Goal: Information Seeking & Learning: Learn about a topic

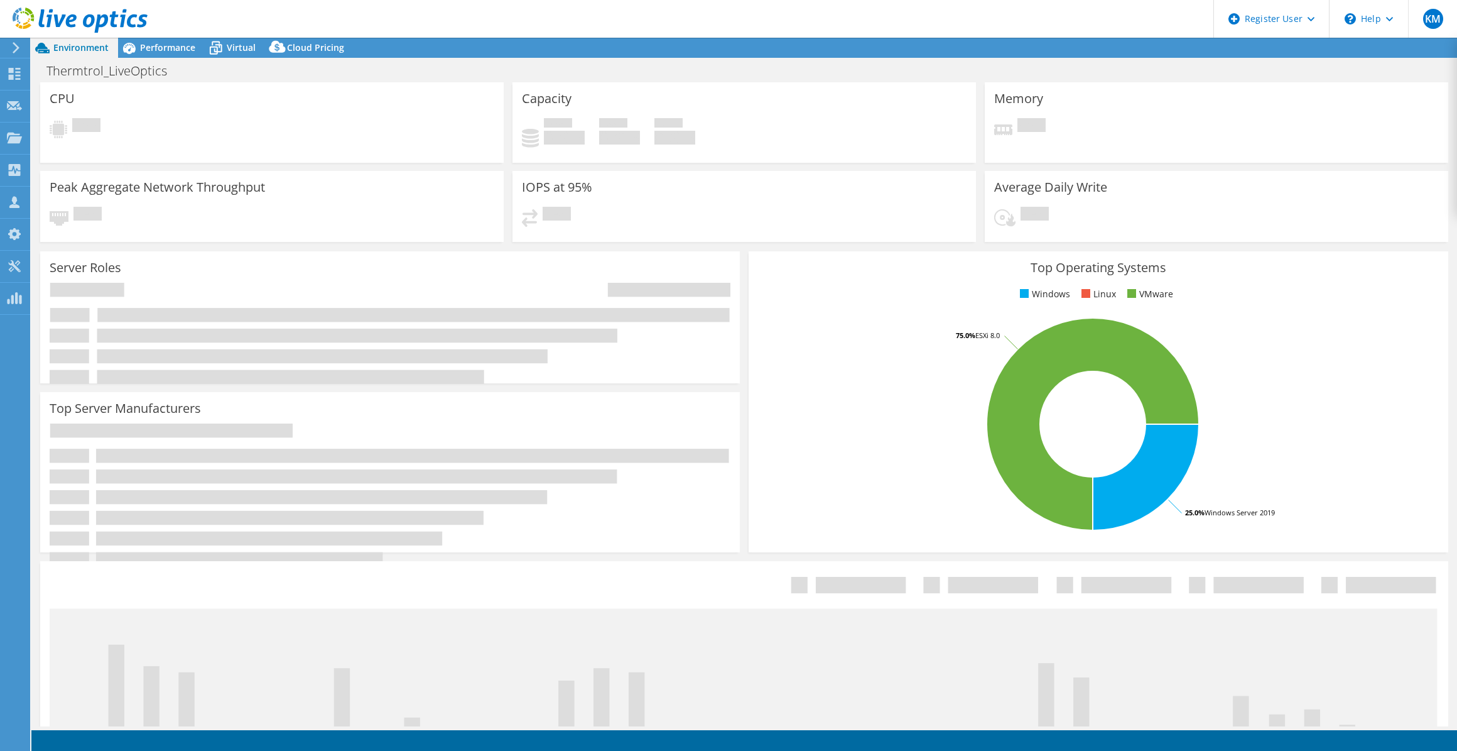
select select "USWest"
select select "USD"
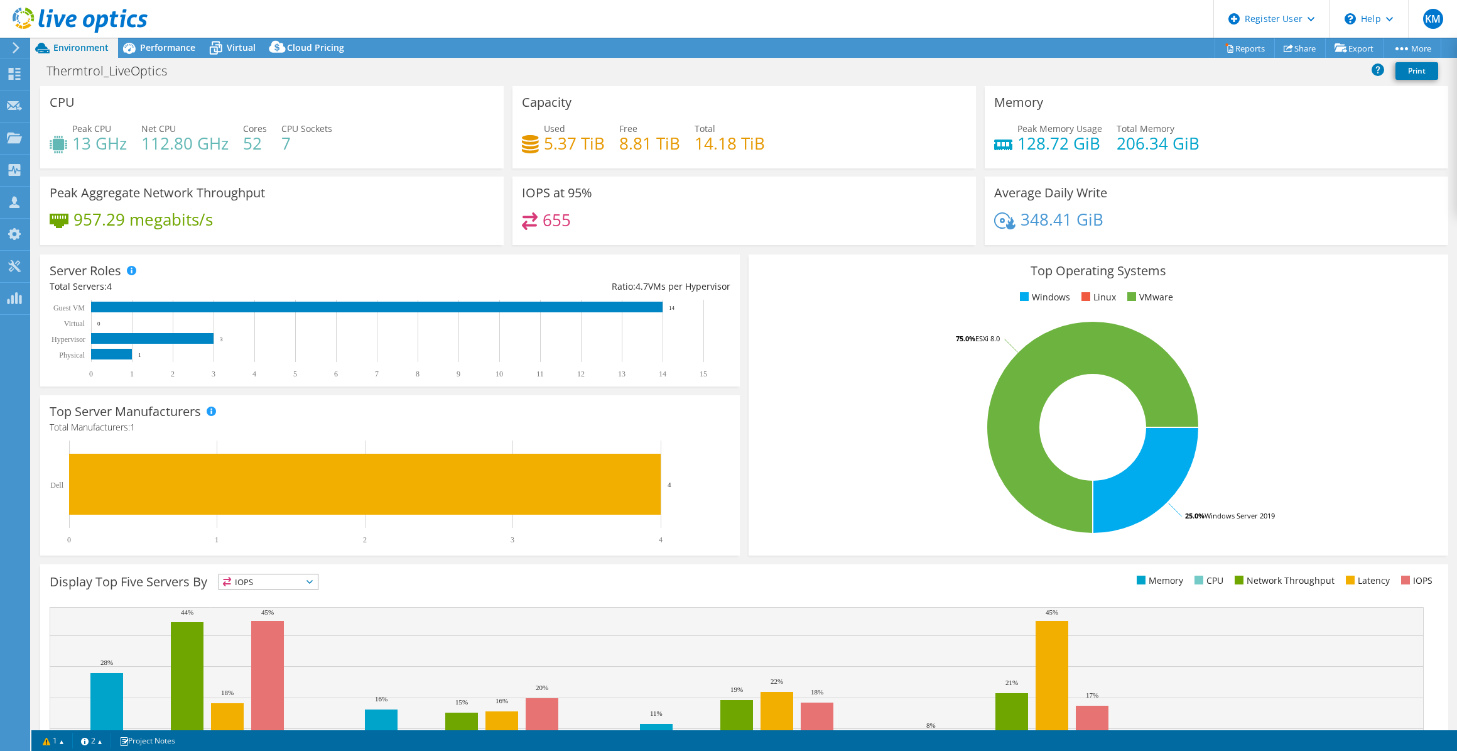
click at [391, 241] on div "Peak Aggregate Network Throughput 957.29 megabits/s" at bounding box center [272, 210] width 464 height 68
click at [156, 50] on span "Performance" at bounding box center [167, 47] width 55 height 12
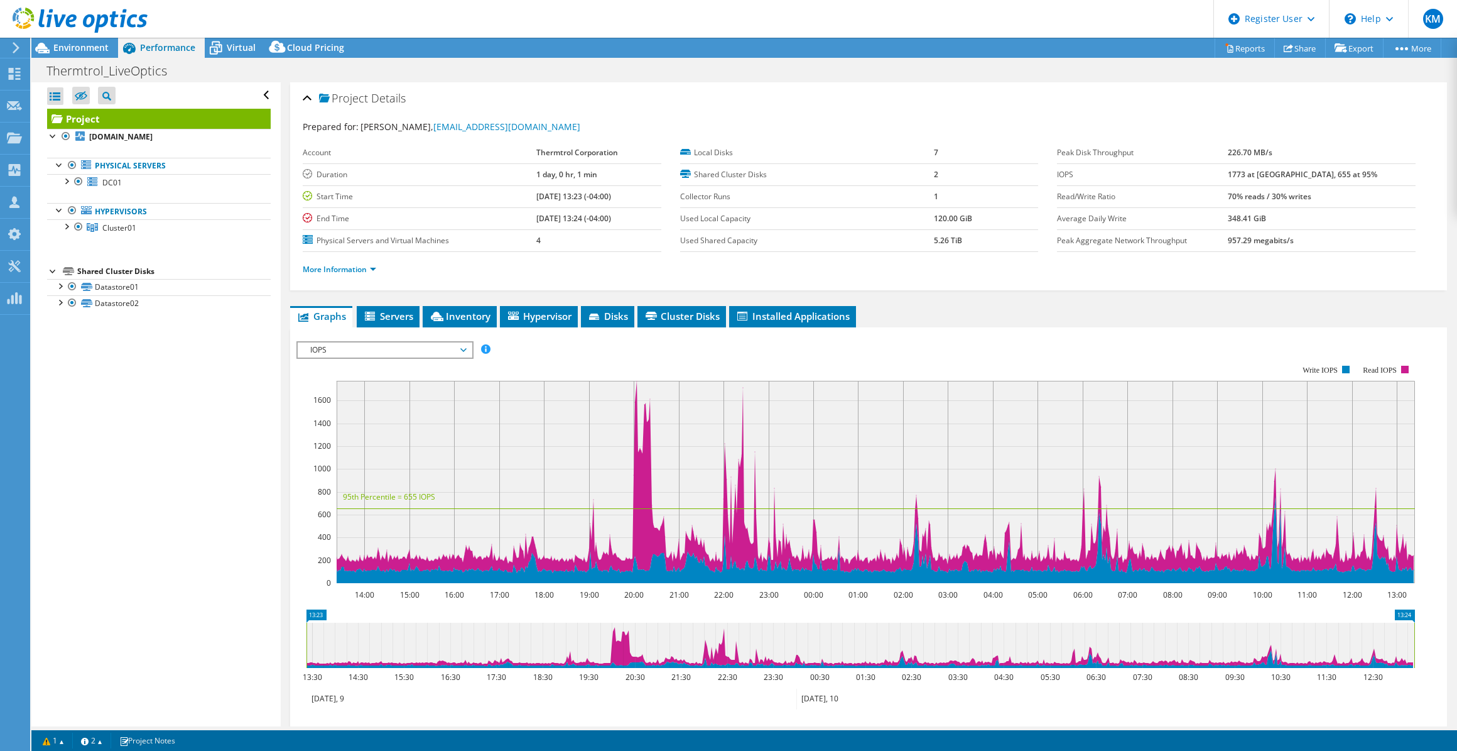
click at [397, 351] on span "IOPS" at bounding box center [384, 349] width 161 height 15
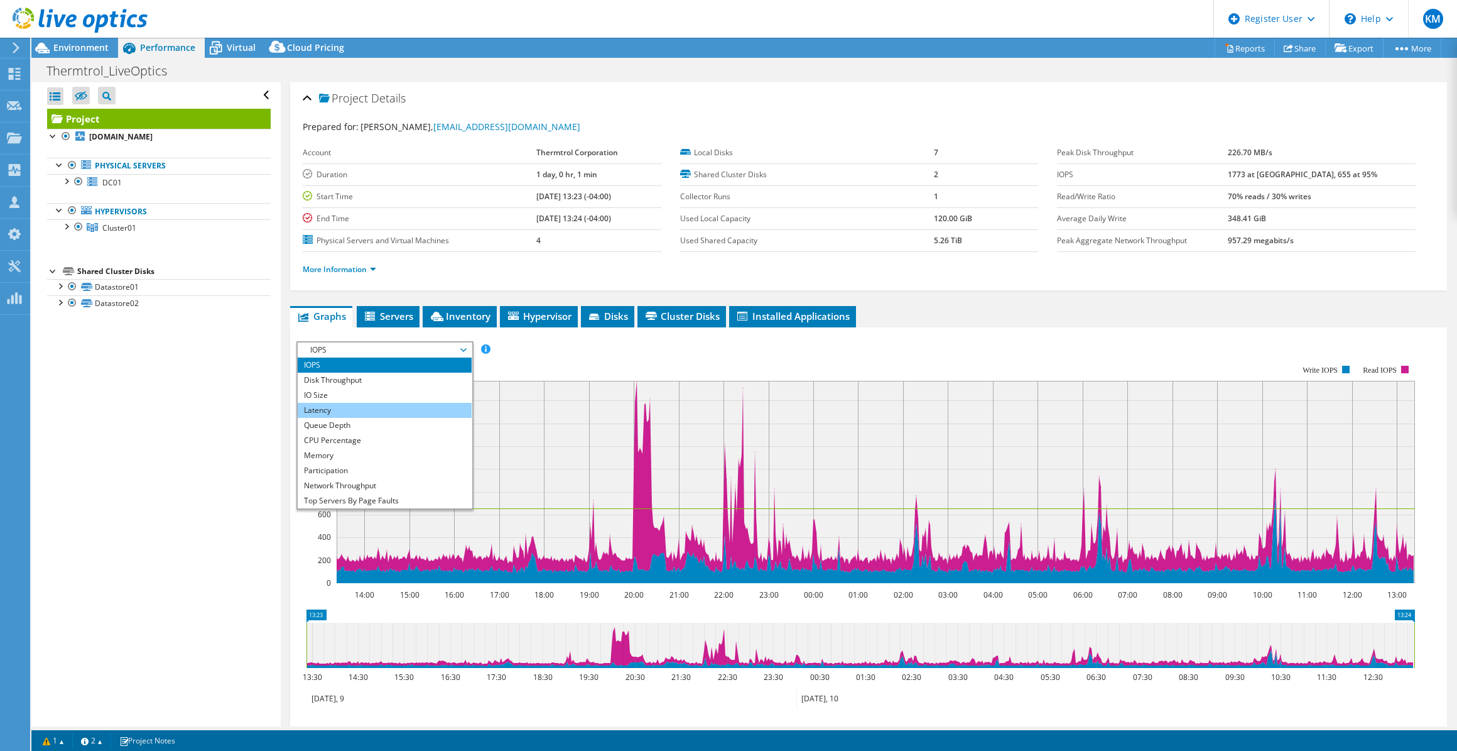
click at [394, 407] on li "Latency" at bounding box center [385, 410] width 174 height 15
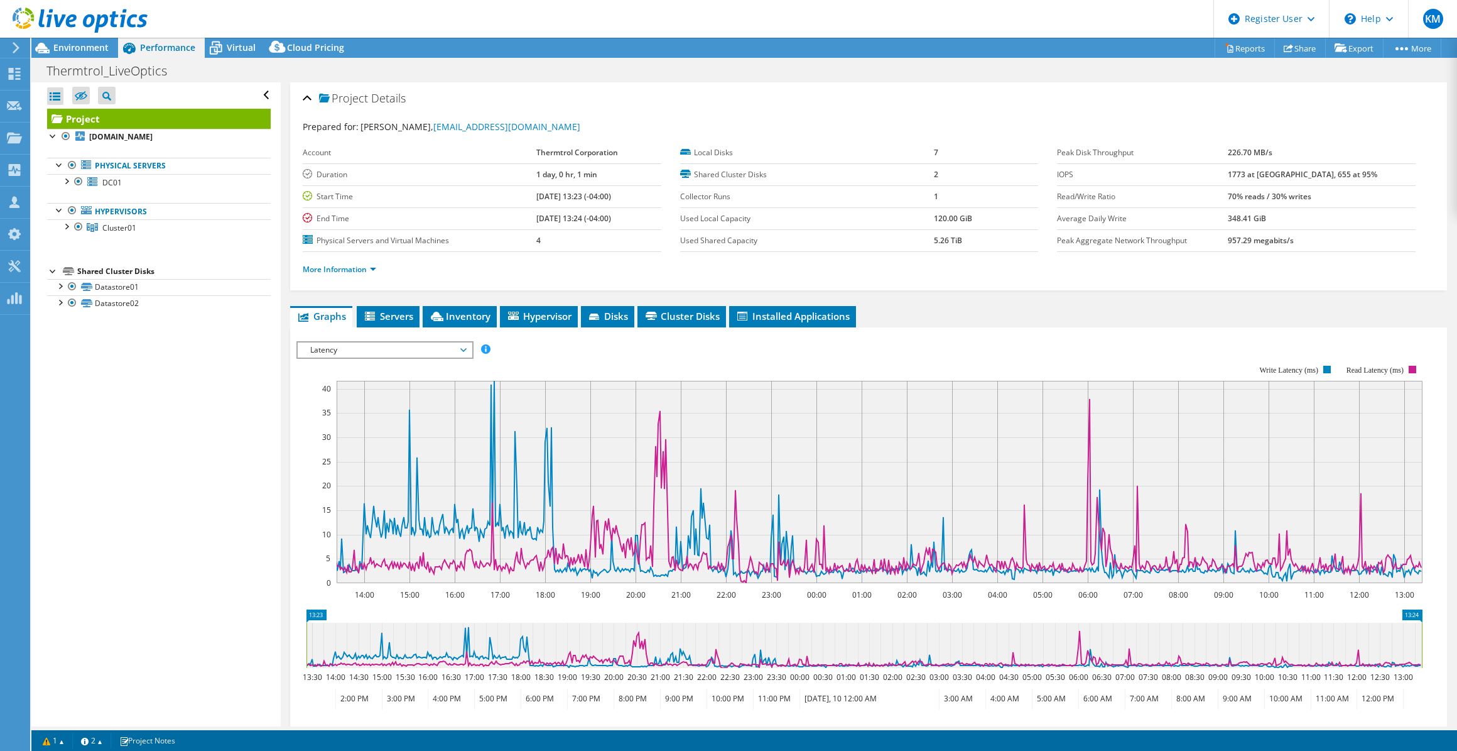
click at [406, 349] on span "Latency" at bounding box center [384, 349] width 161 height 15
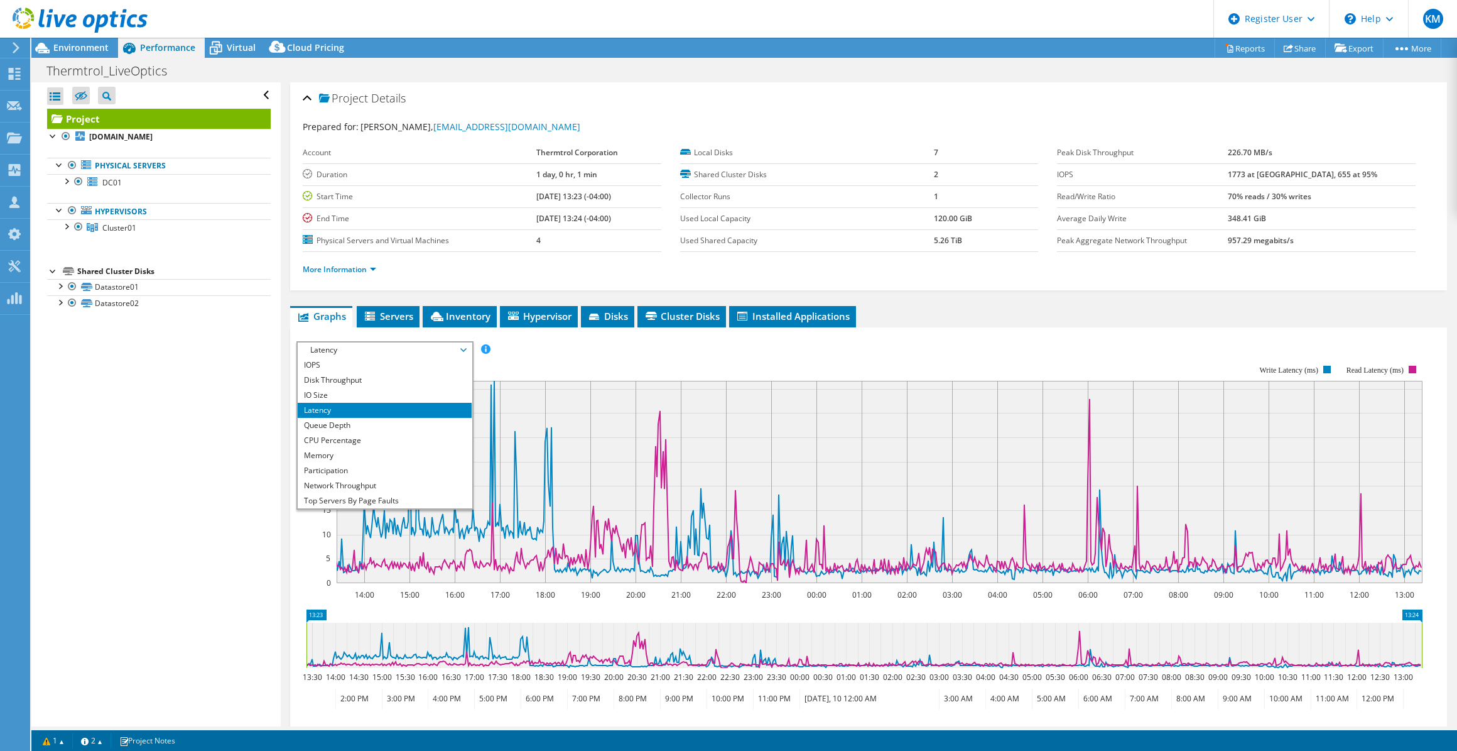
click at [398, 468] on li "Participation" at bounding box center [385, 470] width 174 height 15
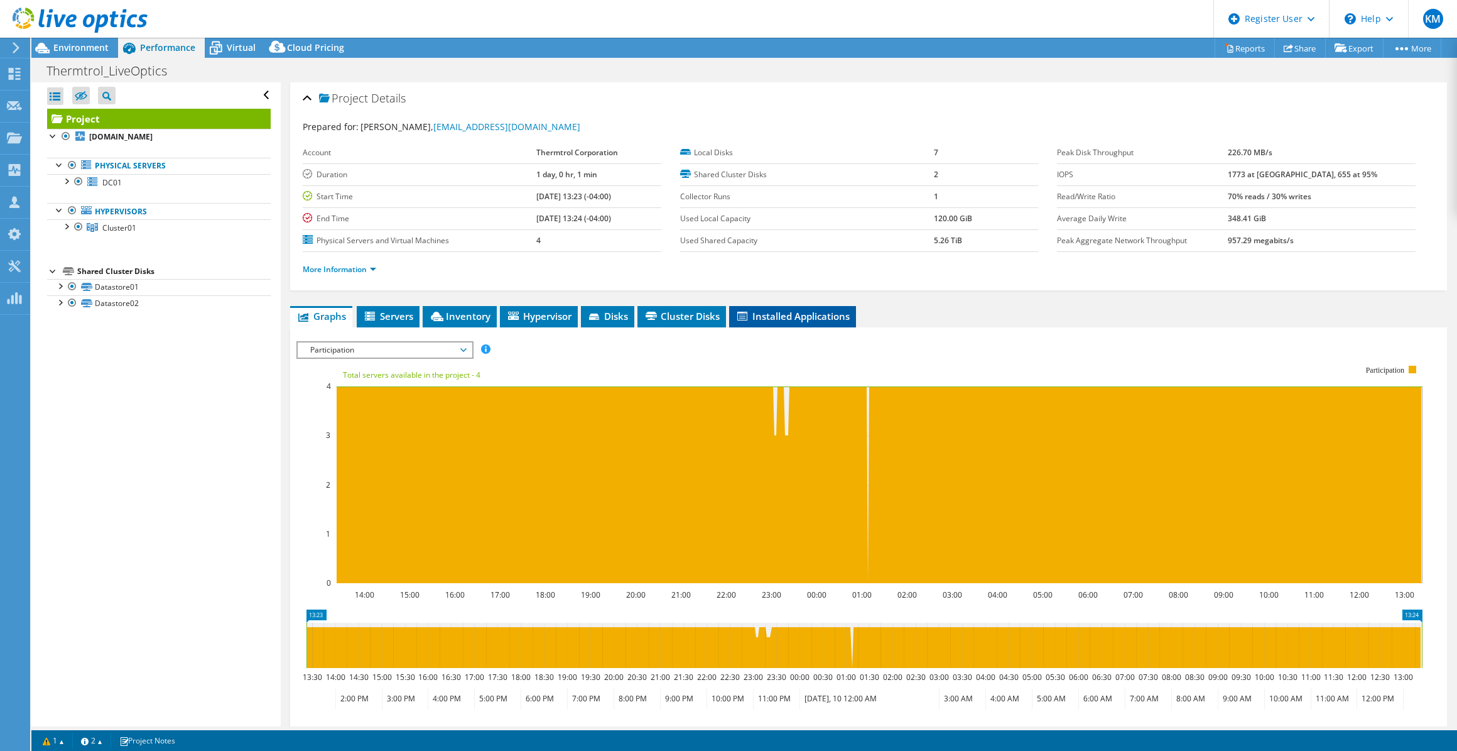
click at [751, 314] on span "Installed Applications" at bounding box center [792, 316] width 114 height 13
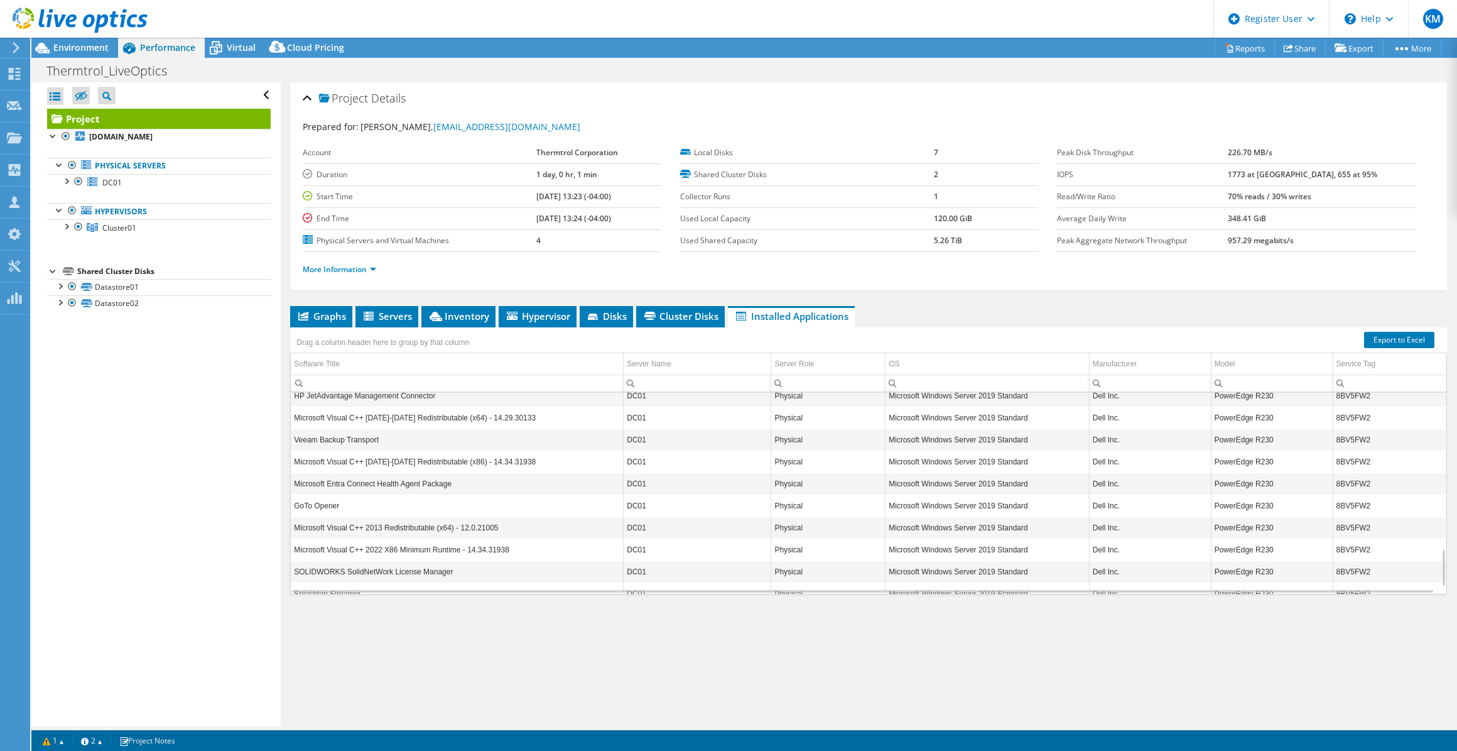
scroll to position [857, 0]
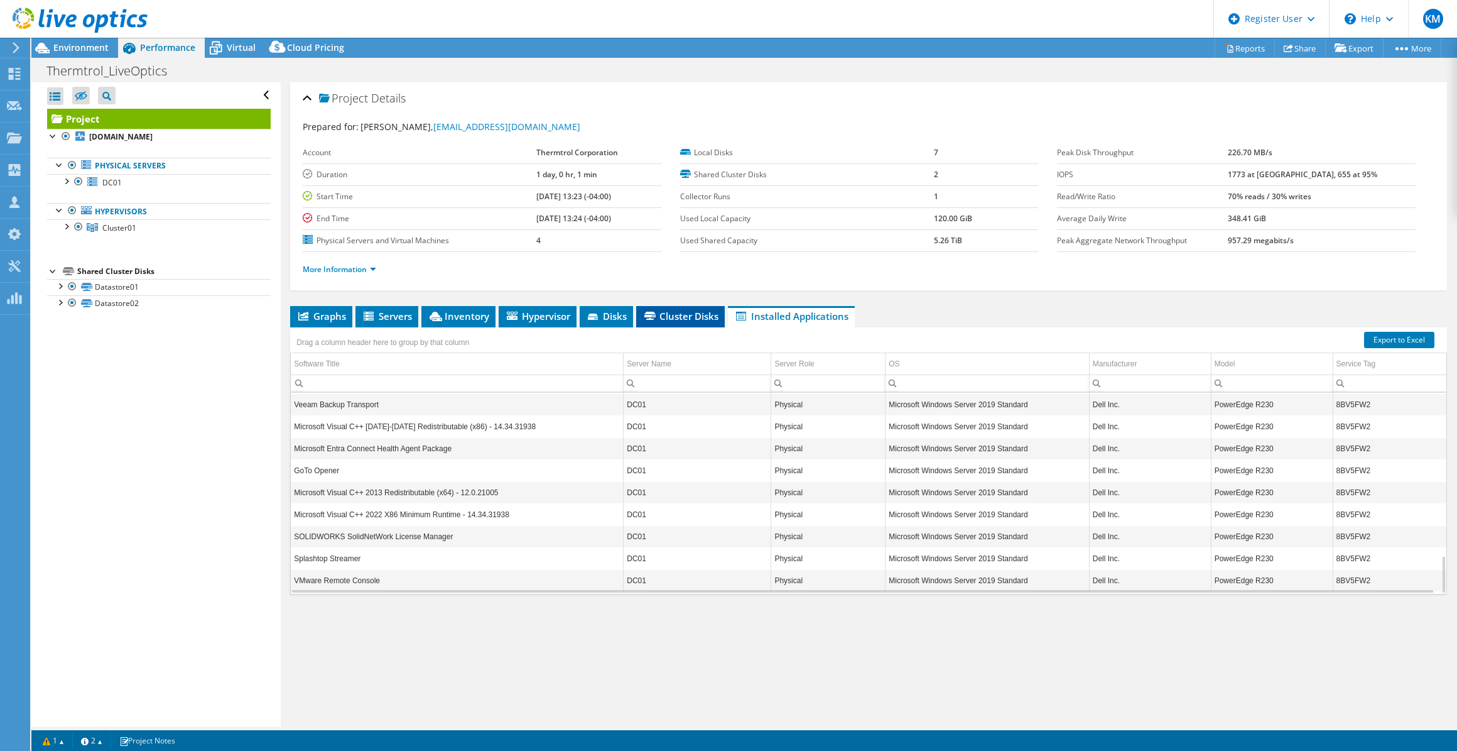
click at [689, 312] on span "Cluster Disks" at bounding box center [681, 316] width 76 height 13
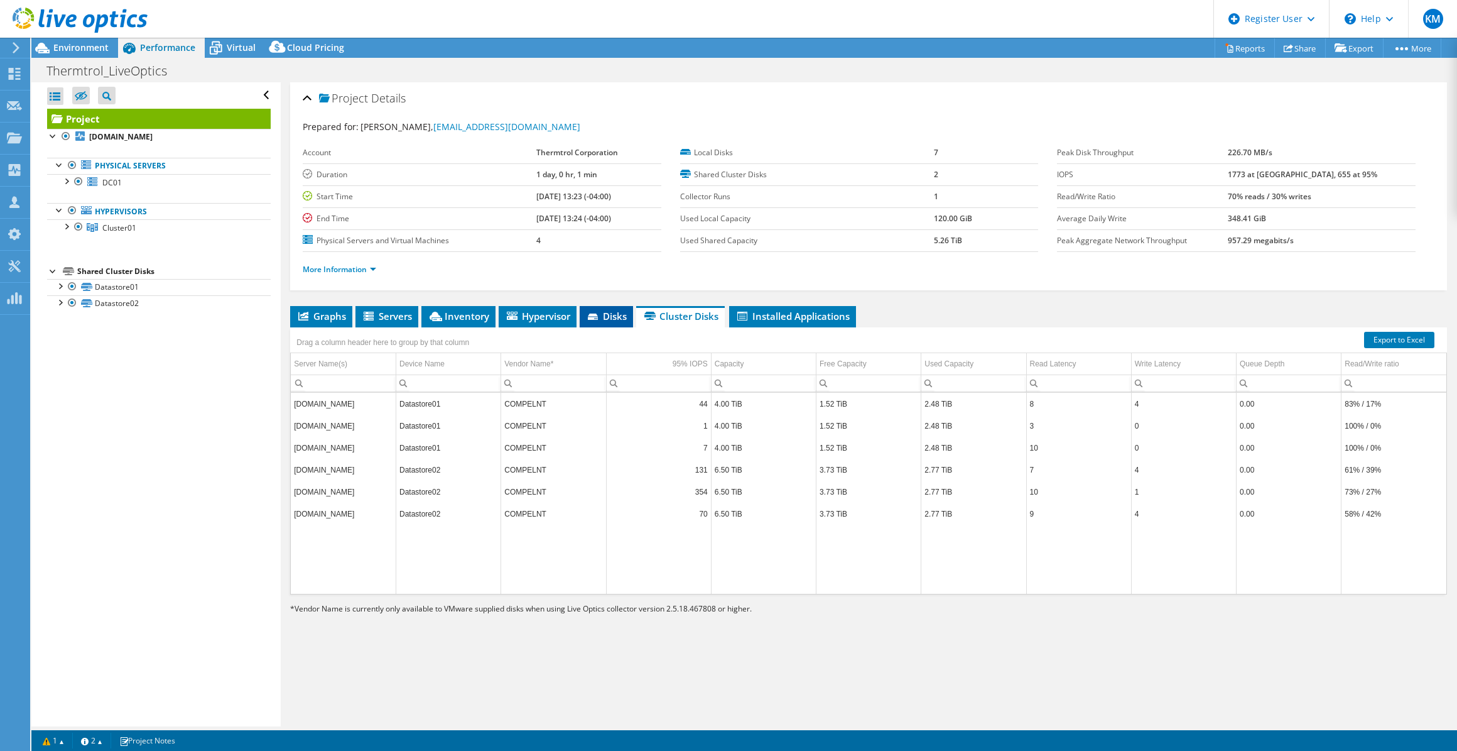
click at [621, 316] on span "Disks" at bounding box center [606, 316] width 41 height 13
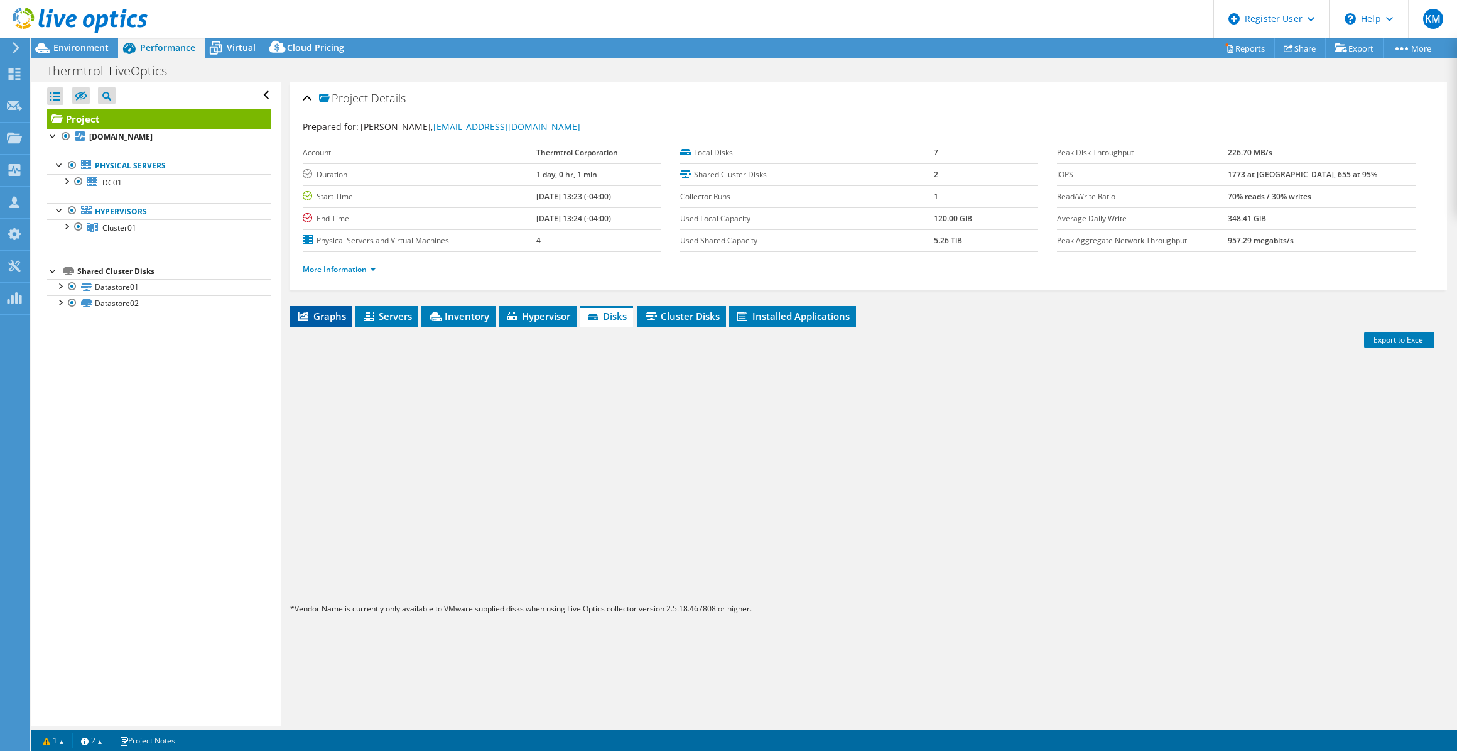
click at [327, 310] on span "Graphs" at bounding box center [321, 316] width 50 height 13
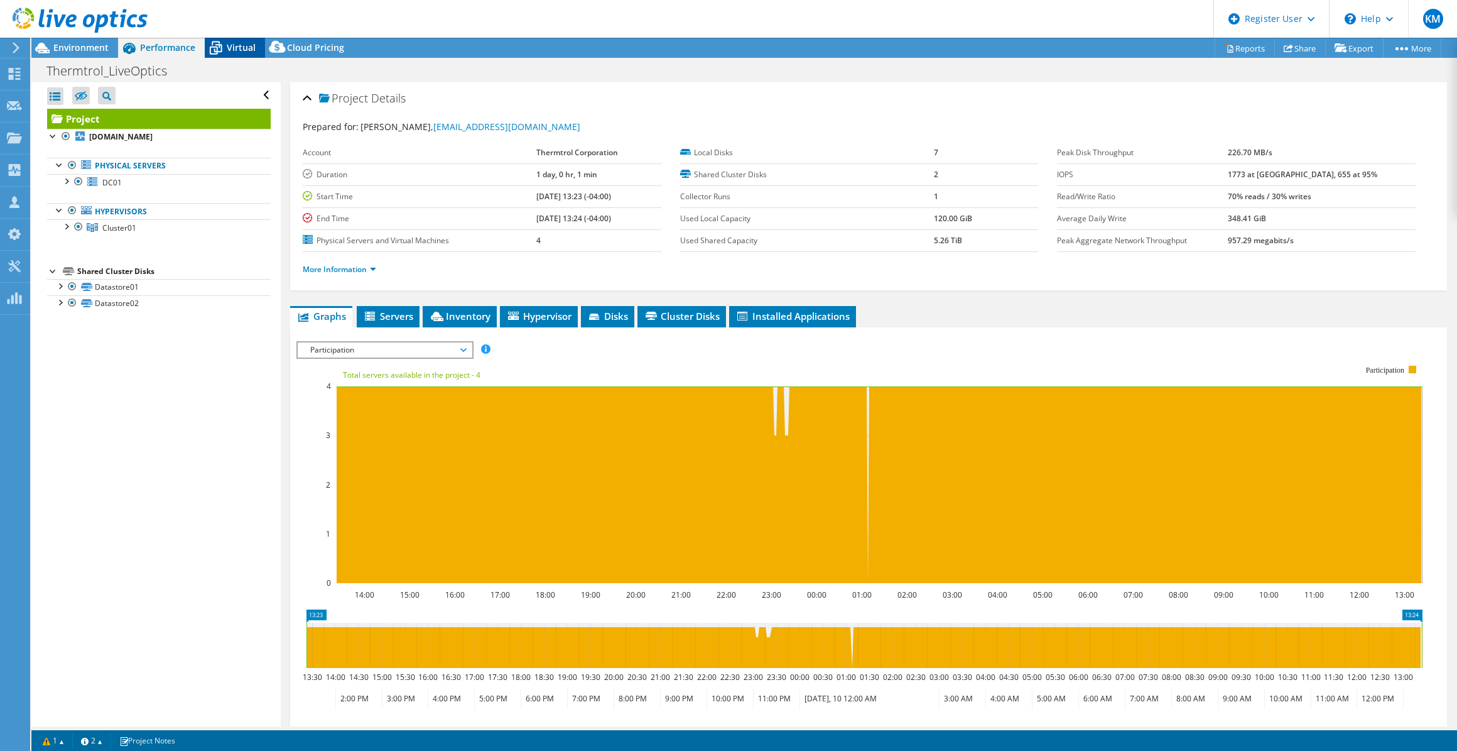
click at [255, 38] on div "Virtual" at bounding box center [235, 48] width 60 height 20
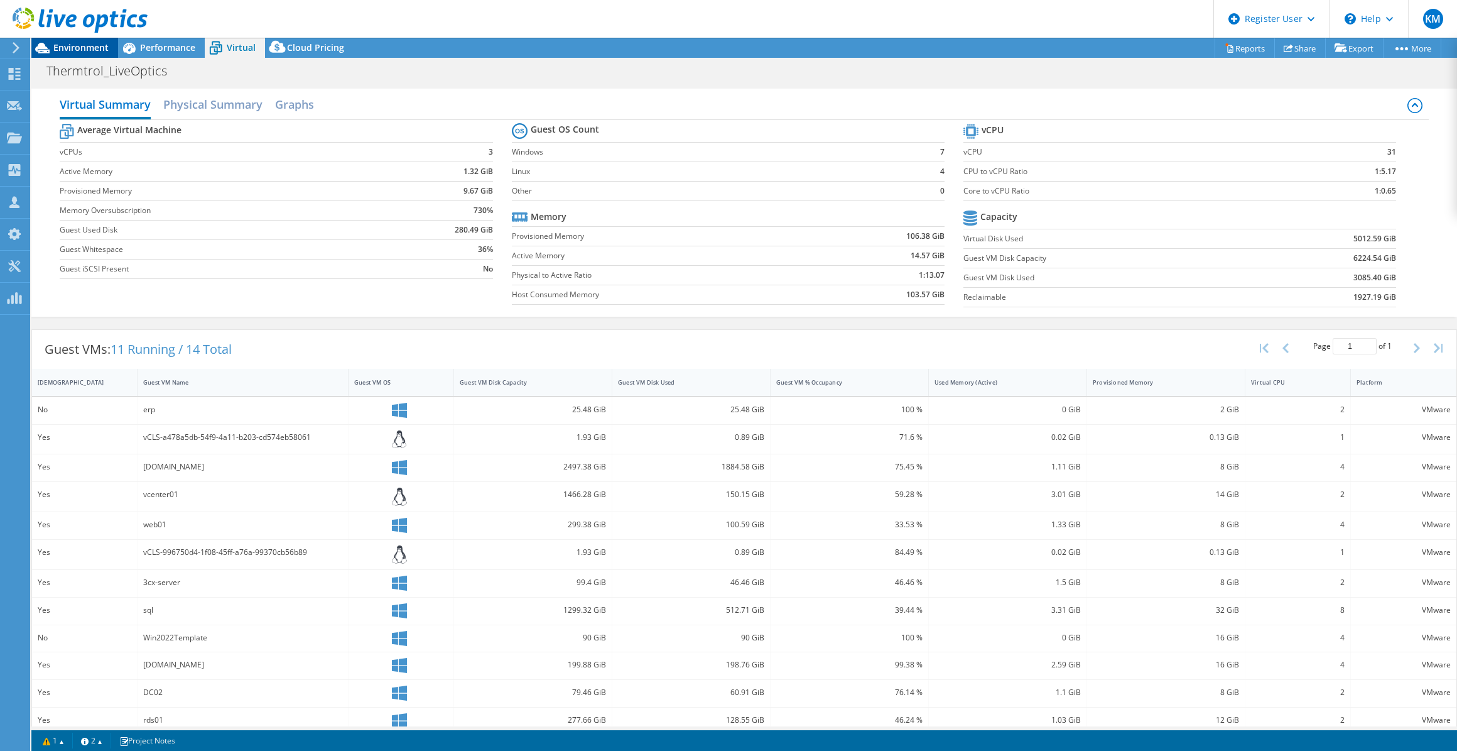
click at [97, 47] on span "Environment" at bounding box center [80, 47] width 55 height 12
